Goal: Learn about a topic

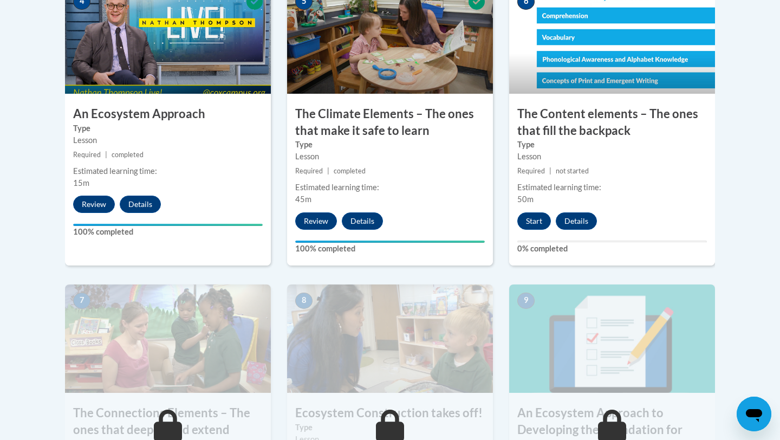
scroll to position [703, 0]
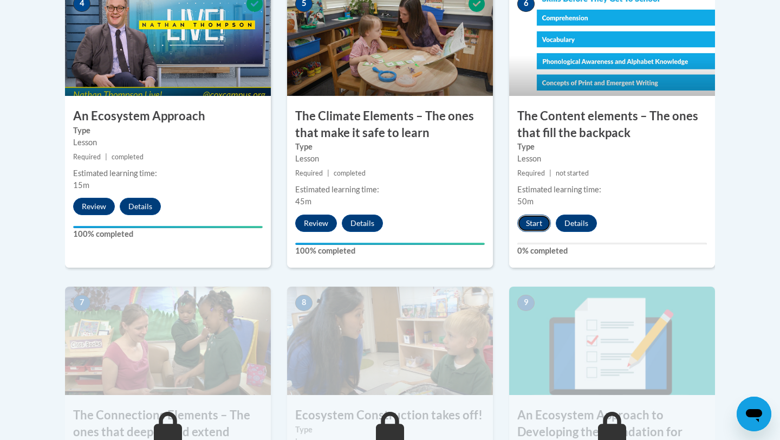
click at [540, 223] on button "Start" at bounding box center [534, 222] width 34 height 17
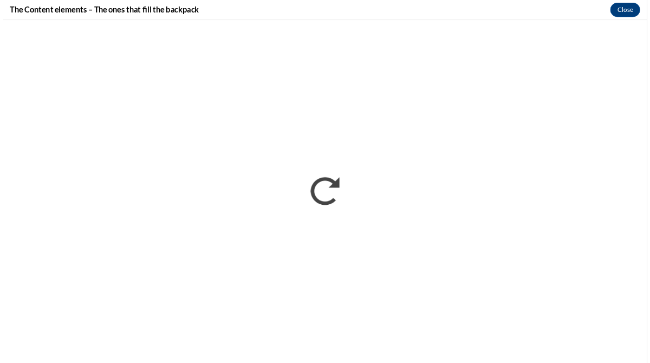
scroll to position [0, 0]
